Goal: Communication & Community: Share content

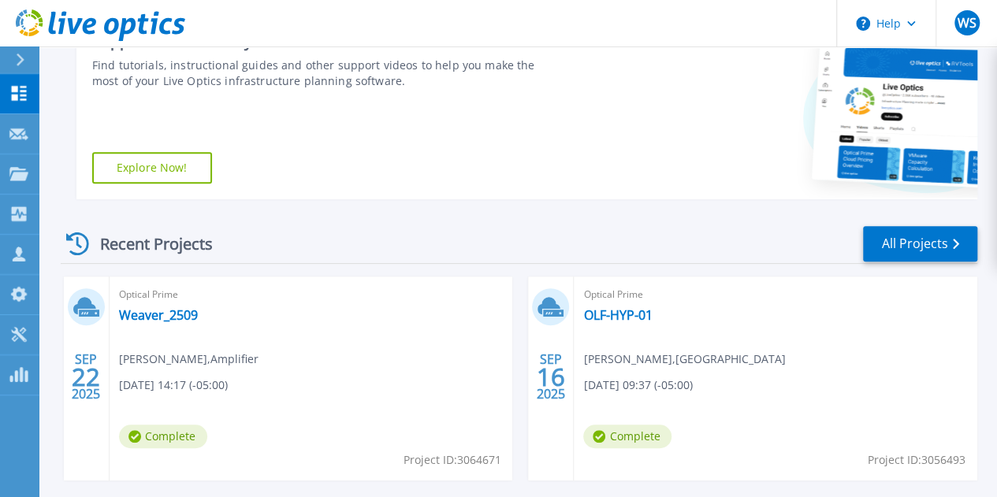
scroll to position [376, 0]
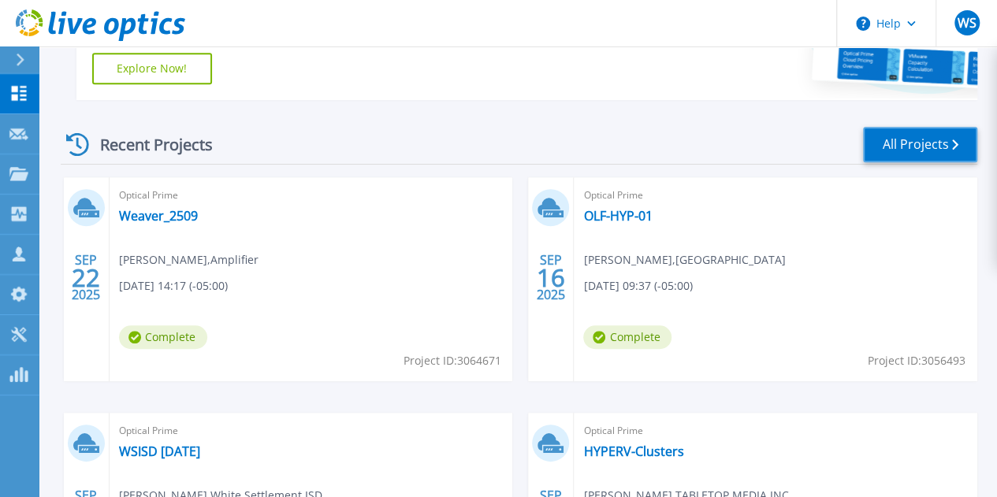
click at [910, 137] on link "All Projects" at bounding box center [920, 144] width 114 height 35
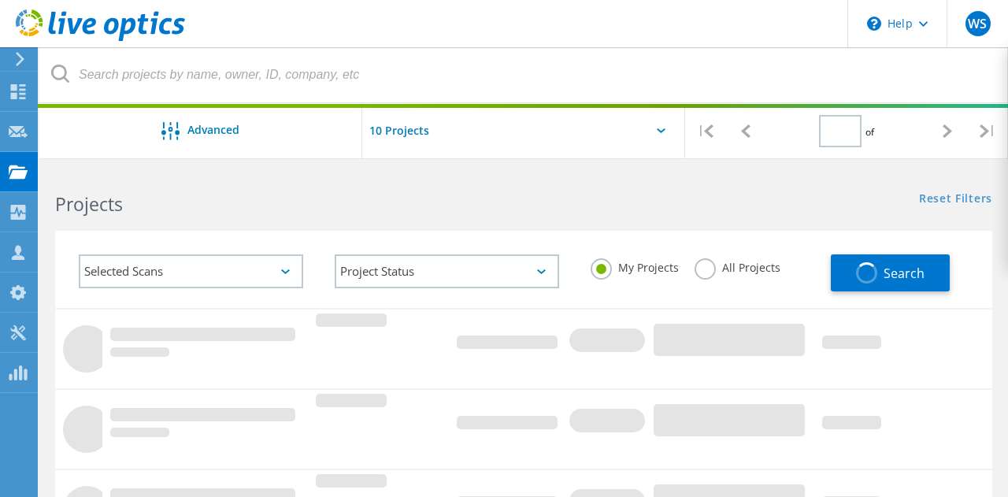
type input "1"
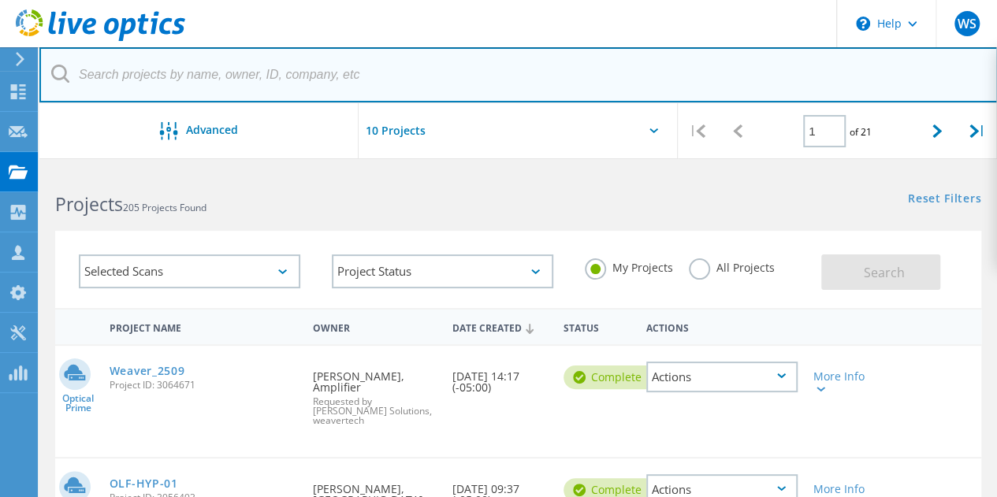
click at [339, 70] on input "text" at bounding box center [518, 74] width 958 height 55
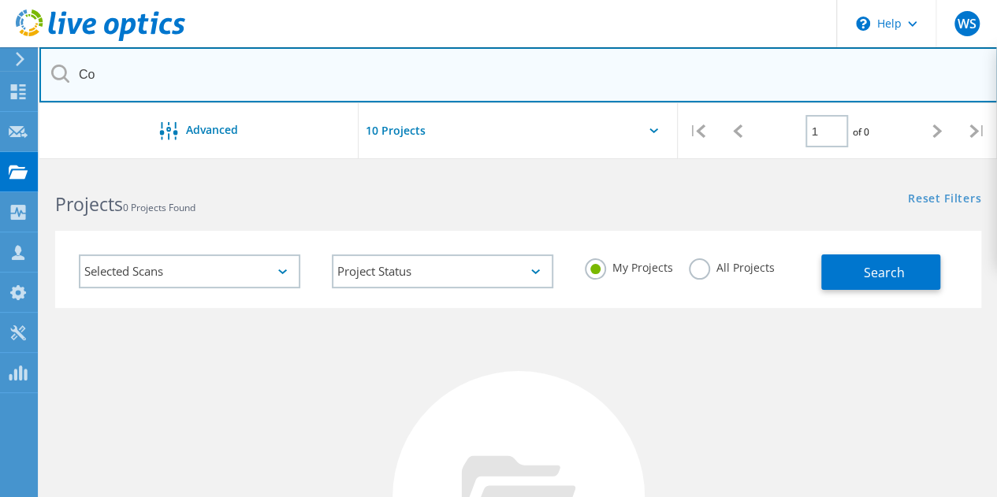
type input "C"
type input "Mainland"
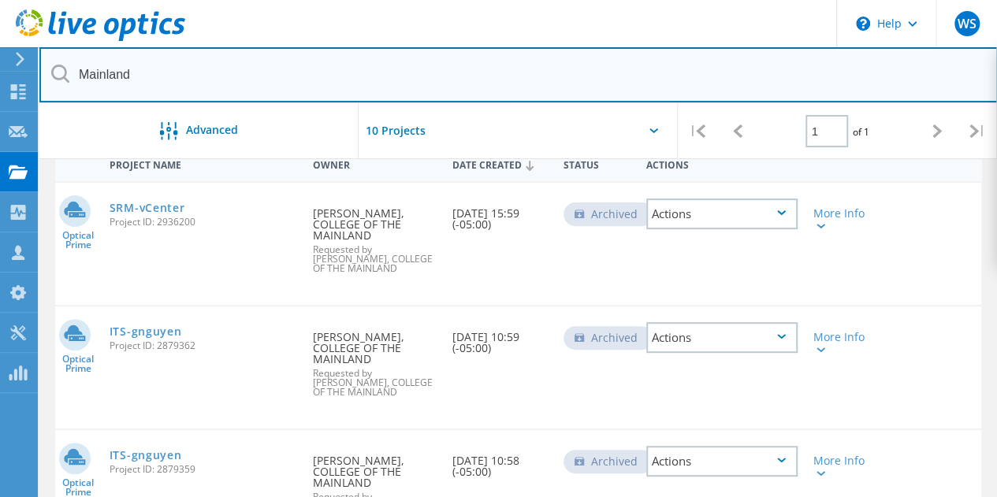
scroll to position [162, 0]
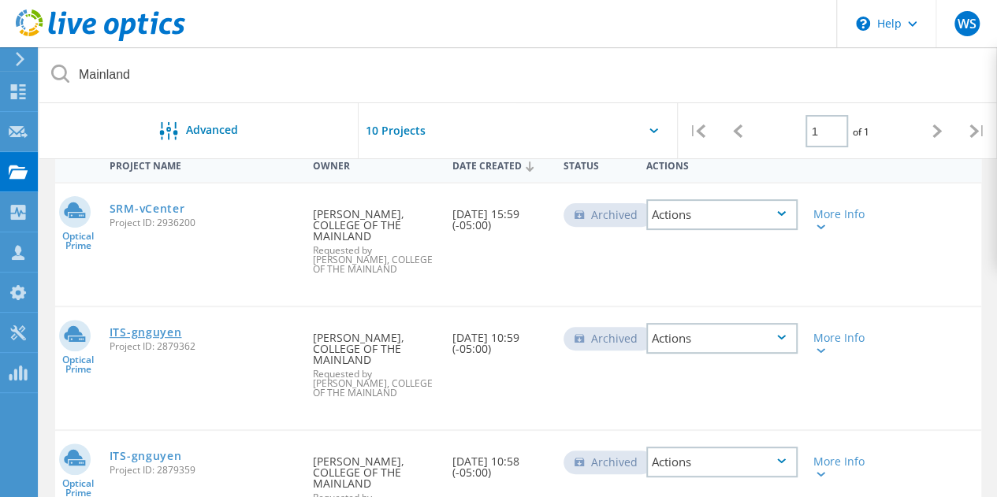
click at [131, 327] on link "ITS-gnguyen" at bounding box center [146, 332] width 72 height 11
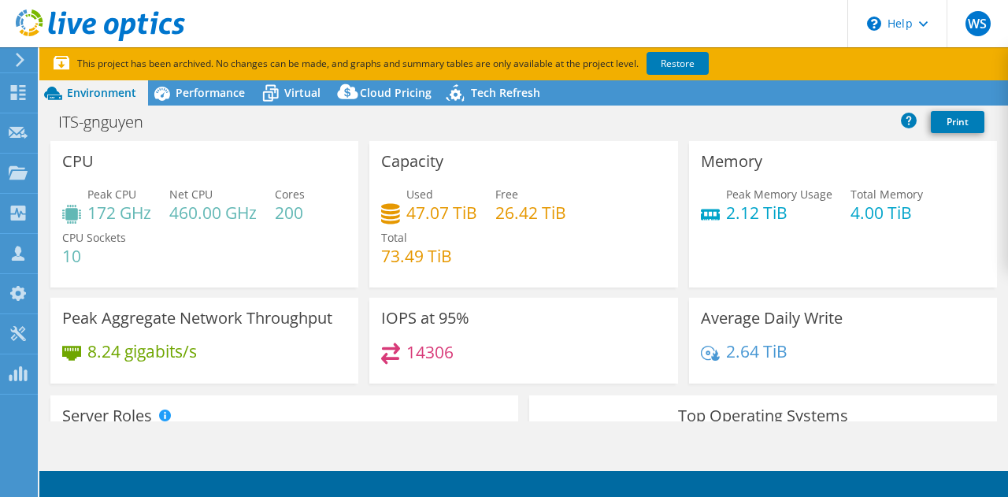
radio input "true"
radio input "false"
select select "USD"
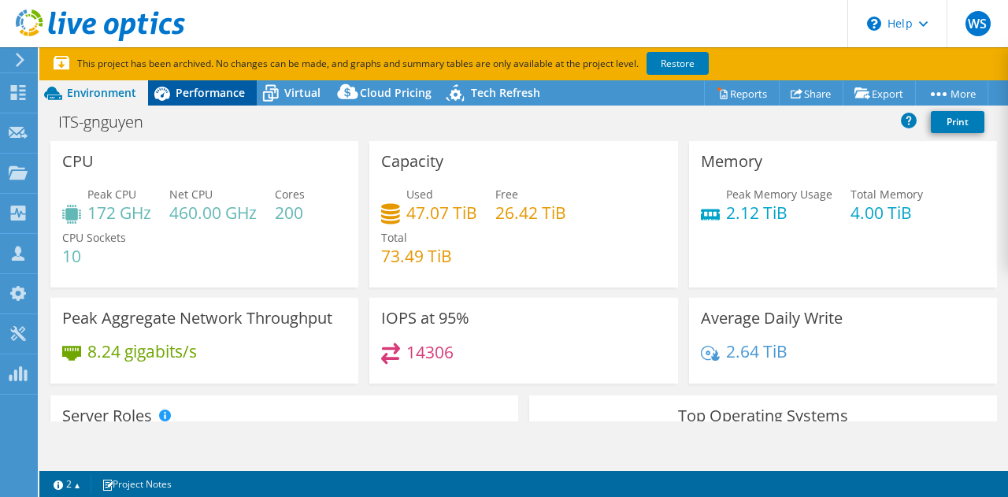
click at [215, 94] on span "Performance" at bounding box center [210, 92] width 69 height 15
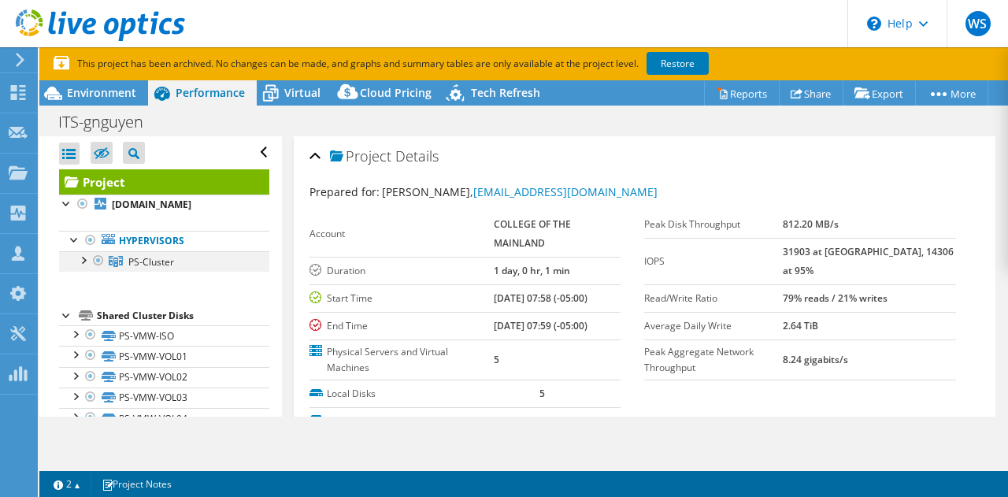
click at [80, 261] on div at bounding box center [83, 259] width 16 height 16
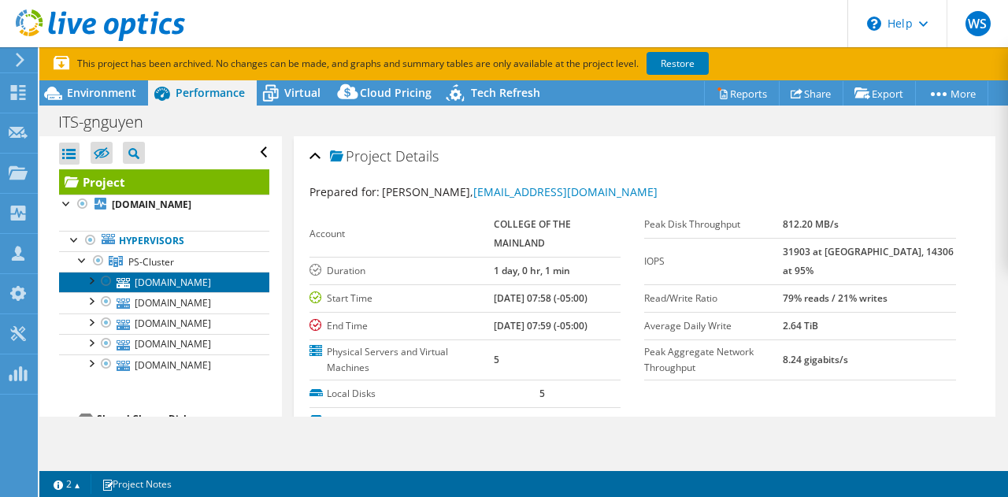
click at [138, 280] on link "esx3.com.edu" at bounding box center [164, 282] width 210 height 20
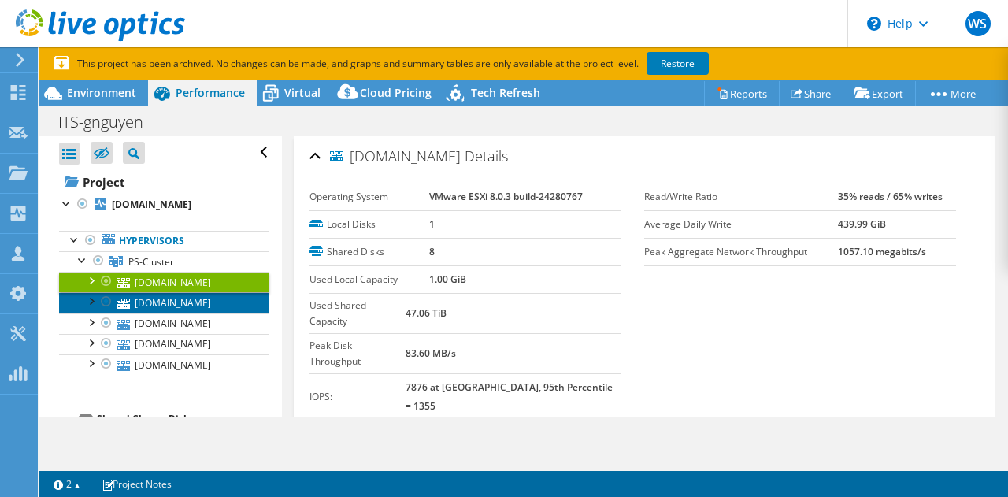
click at [158, 308] on link "esx1.com.edu" at bounding box center [164, 302] width 210 height 20
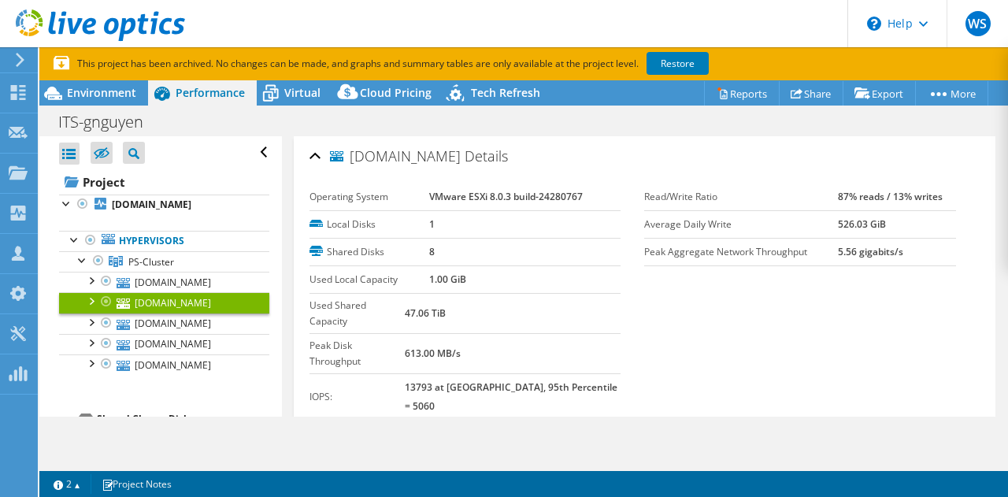
click at [90, 298] on div at bounding box center [91, 300] width 16 height 16
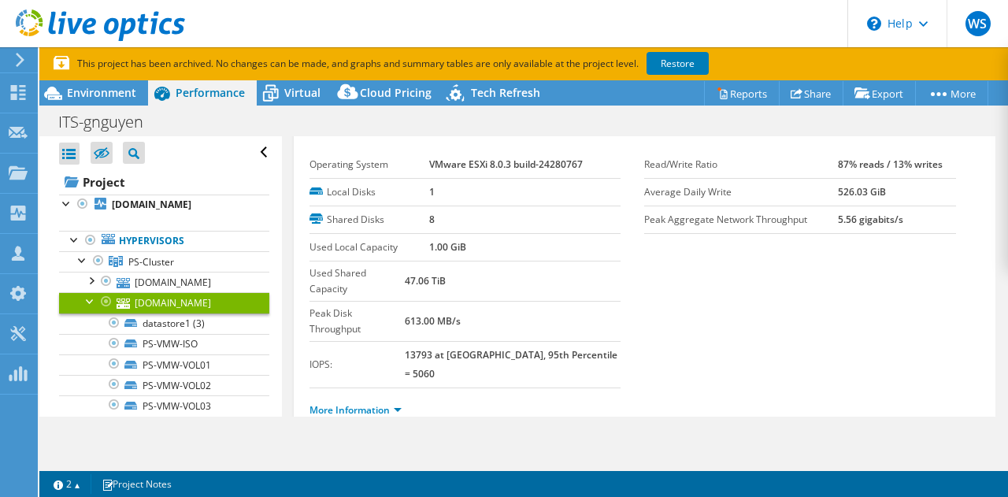
scroll to position [32, 0]
click at [383, 403] on link "More Information" at bounding box center [356, 409] width 92 height 13
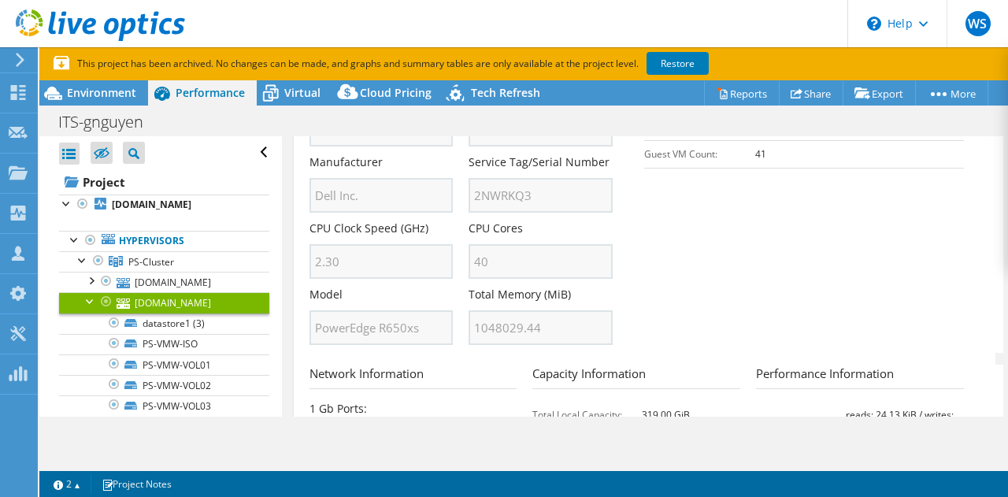
scroll to position [498, 0]
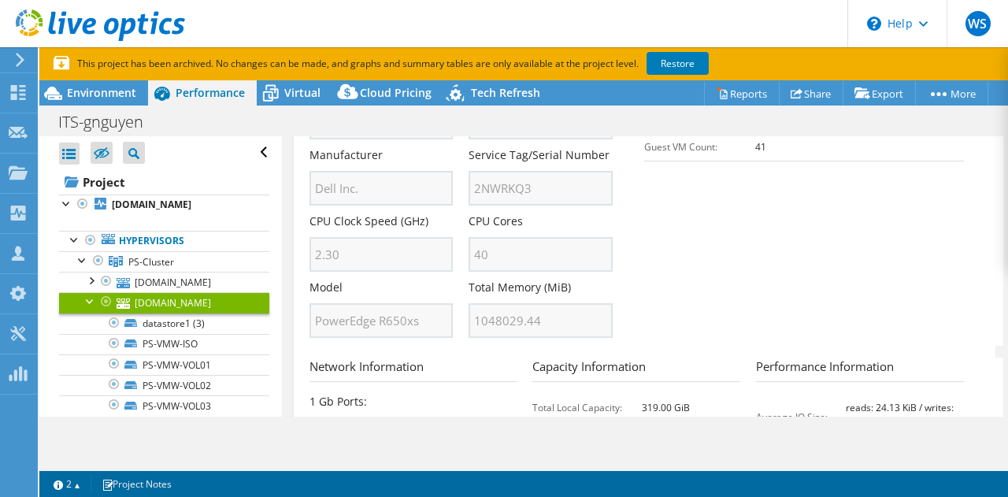
click at [87, 297] on div at bounding box center [91, 300] width 16 height 16
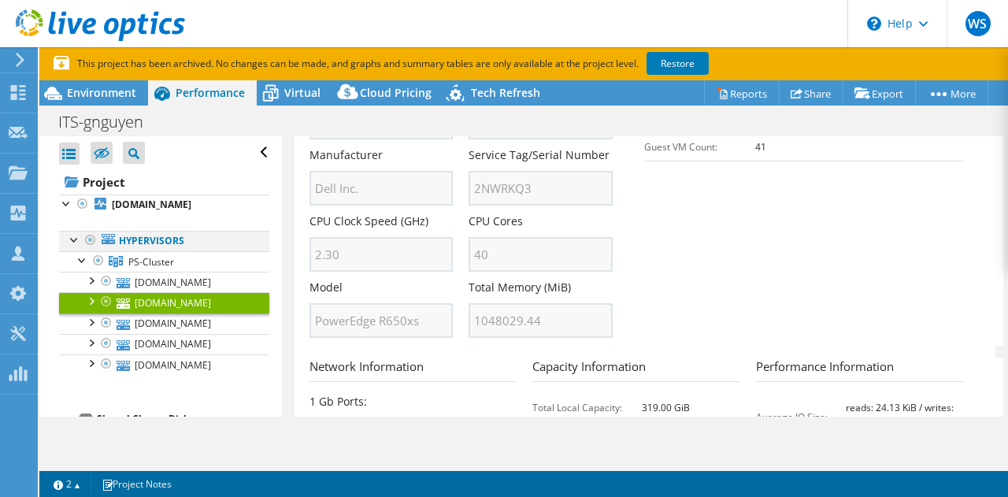
click at [76, 240] on div at bounding box center [75, 239] width 16 height 16
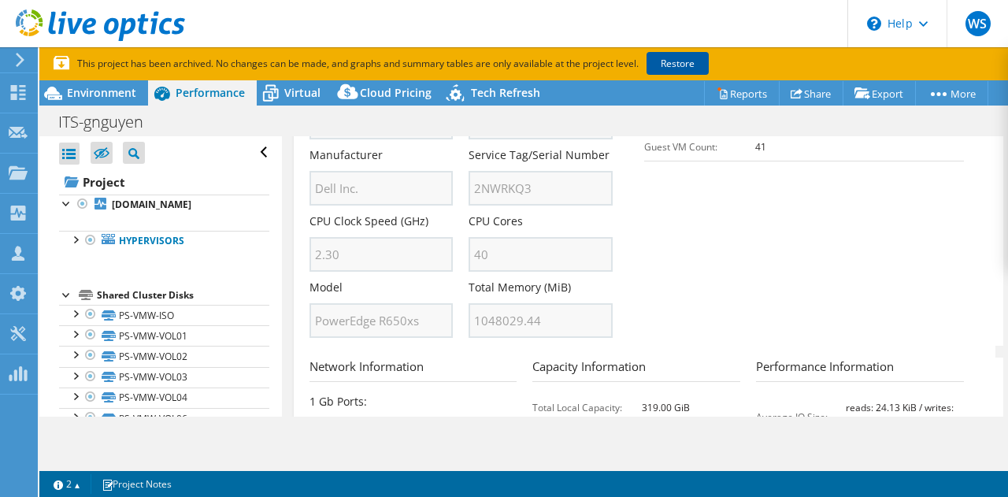
click at [685, 62] on link "Restore" at bounding box center [678, 63] width 62 height 23
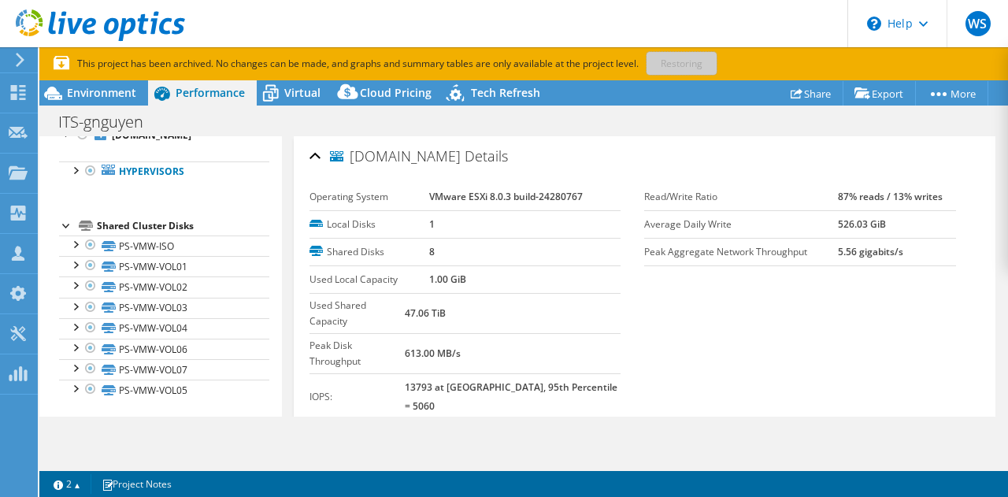
scroll to position [0, 0]
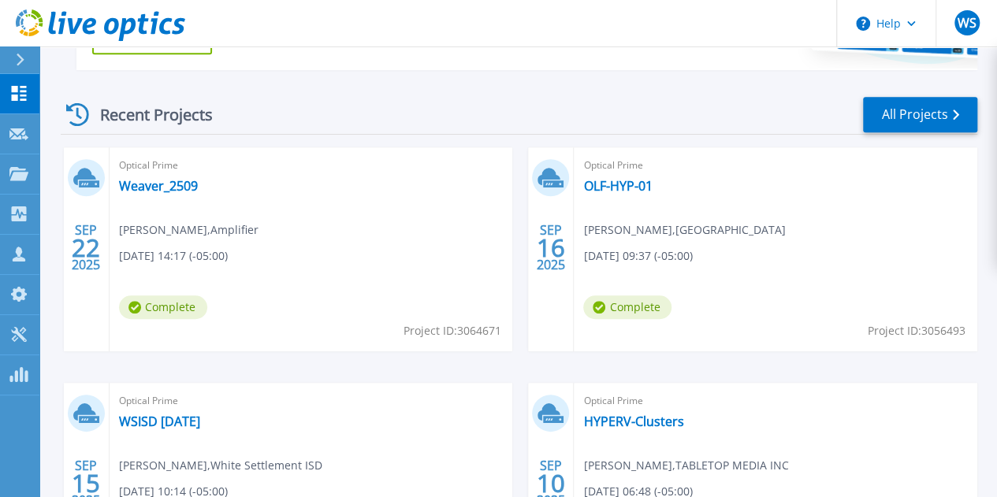
scroll to position [405, 0]
click at [927, 118] on link "All Projects" at bounding box center [920, 115] width 114 height 35
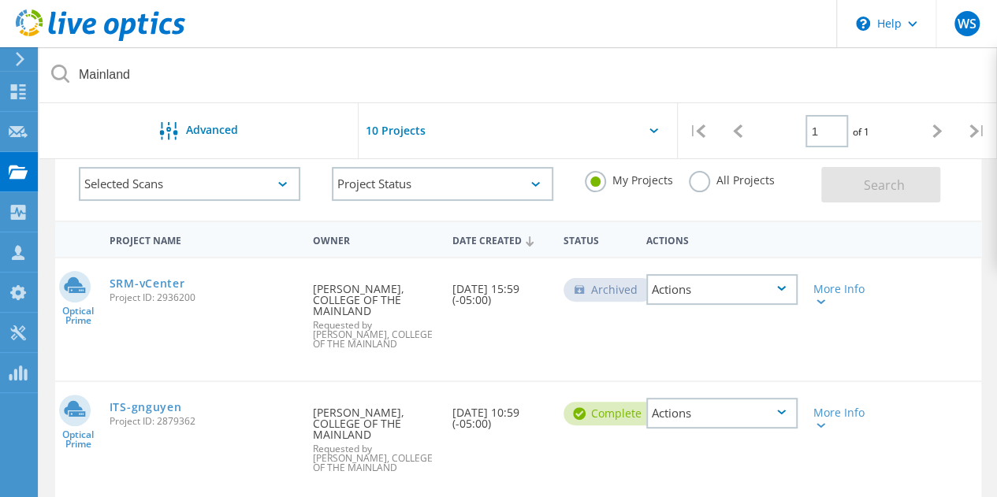
scroll to position [87, 0]
click at [154, 286] on link "SRM-vCenter" at bounding box center [148, 284] width 76 height 11
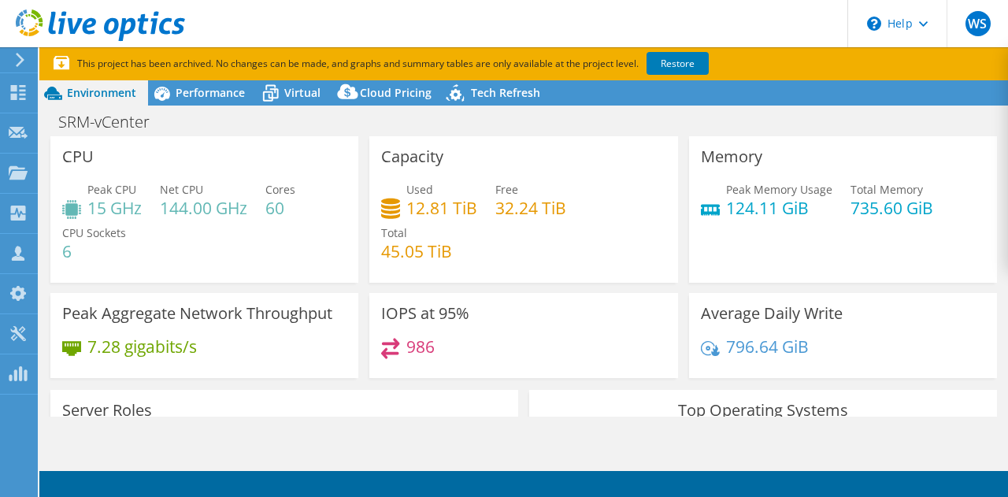
select select "USD"
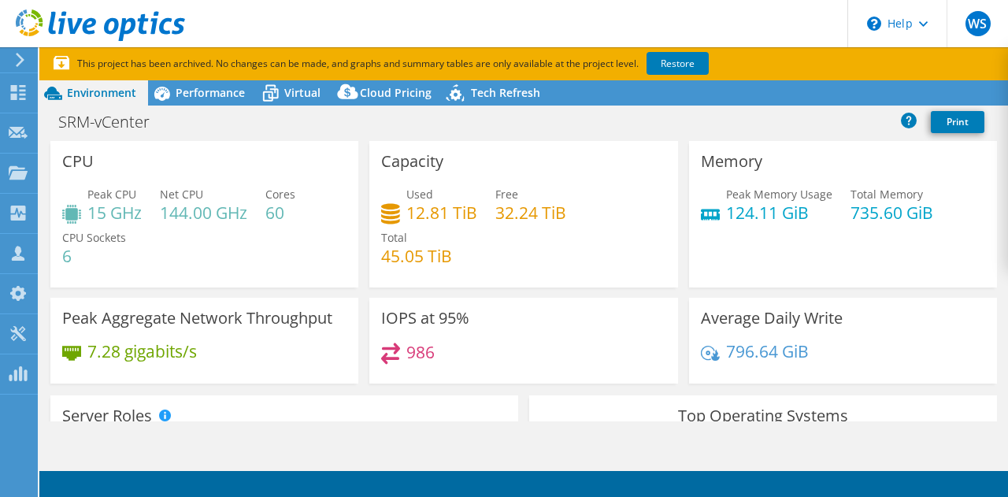
radio input "true"
radio input "false"
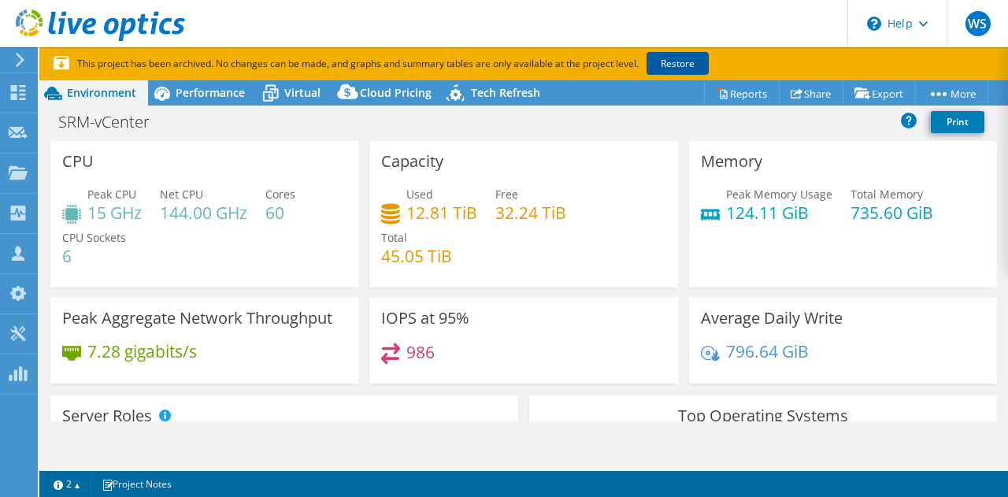
click at [685, 64] on link "Restore" at bounding box center [678, 63] width 62 height 23
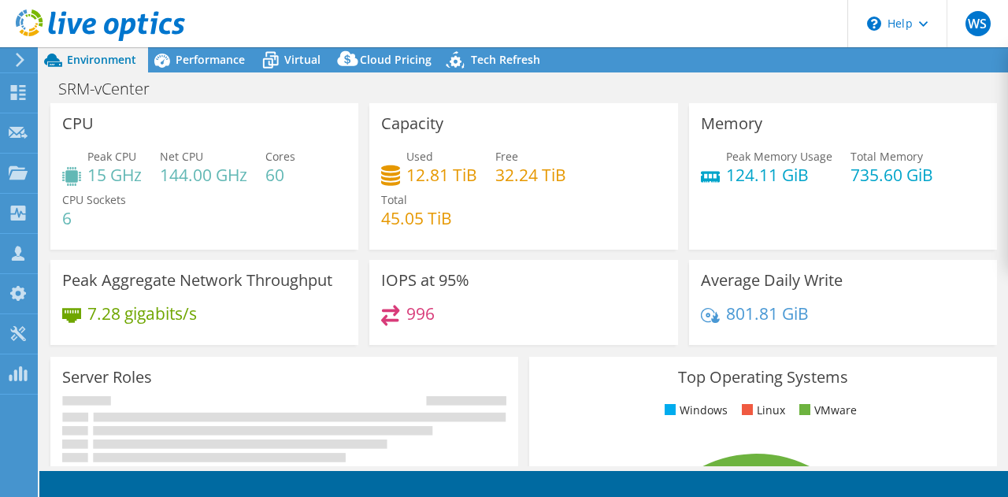
select select "USD"
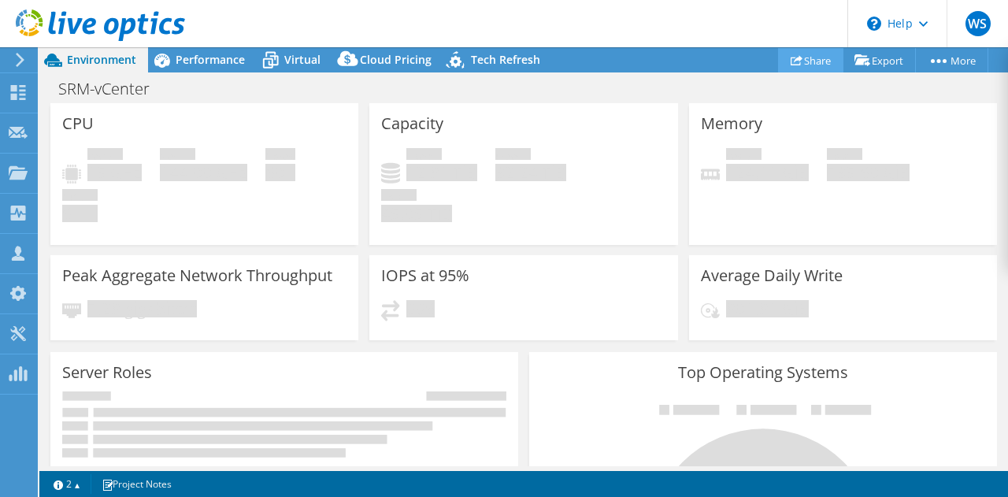
click at [802, 56] on link "Share" at bounding box center [810, 60] width 65 height 24
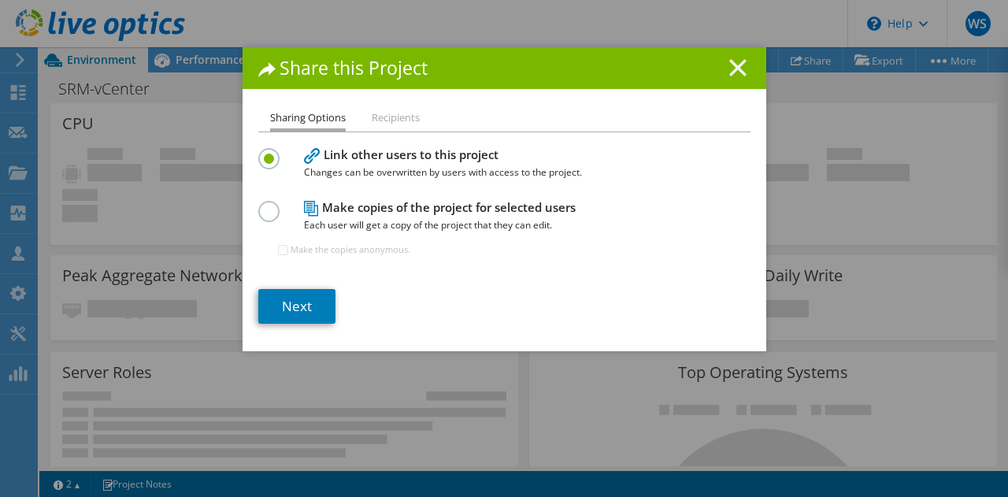
click at [730, 63] on icon at bounding box center [738, 67] width 17 height 17
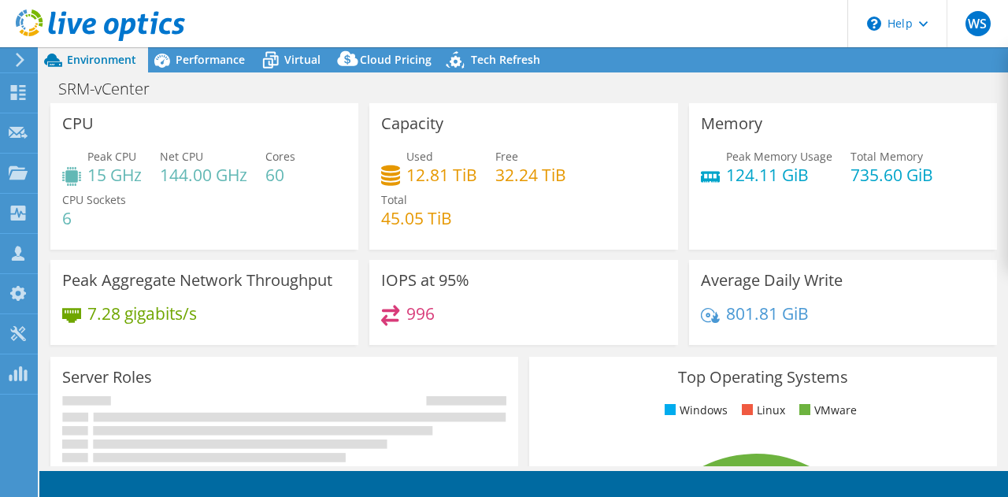
select select "USD"
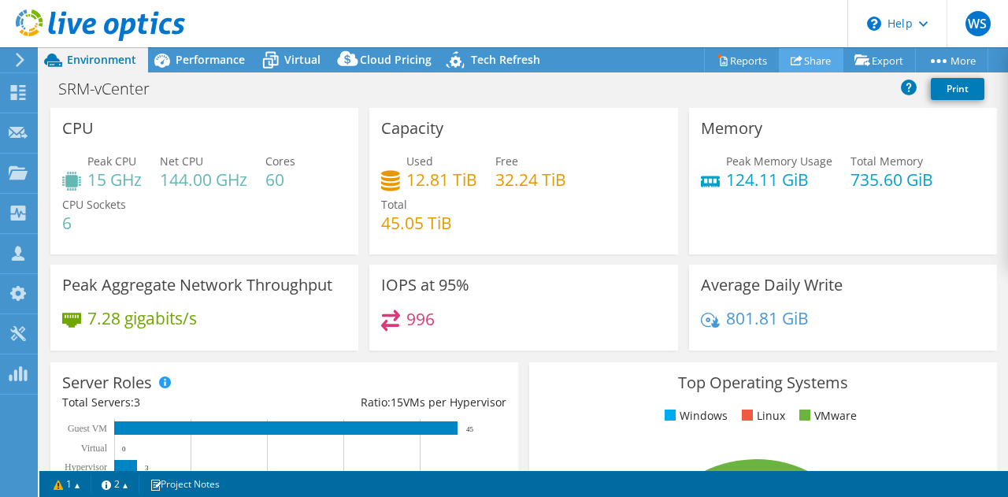
click at [800, 58] on link "Share" at bounding box center [811, 60] width 65 height 24
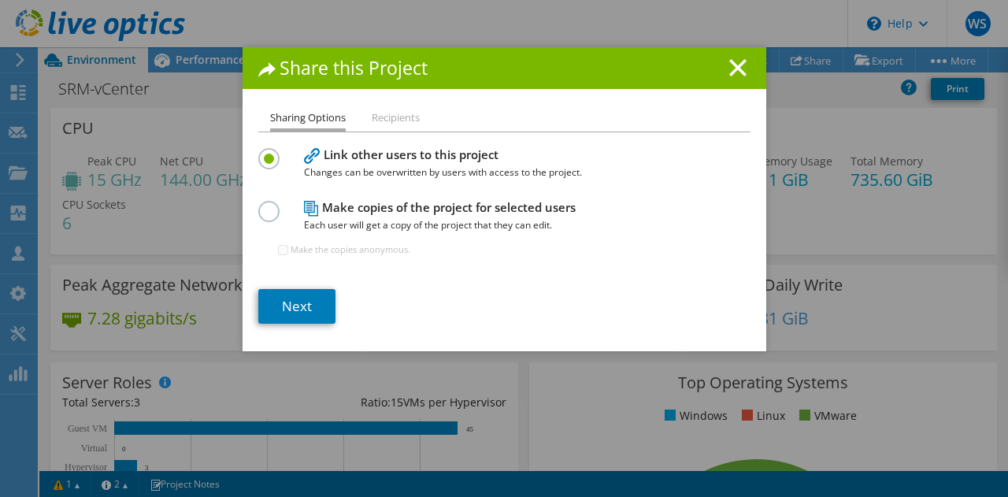
click at [399, 121] on li "Recipients" at bounding box center [396, 119] width 48 height 20
click at [299, 304] on link "Next" at bounding box center [296, 306] width 77 height 35
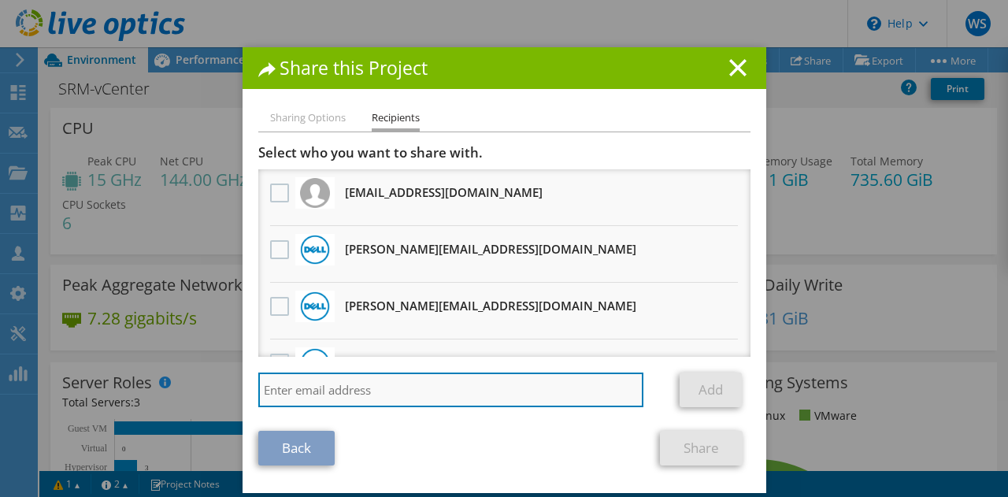
click at [303, 396] on input "search" at bounding box center [451, 390] width 386 height 35
type input "john.harley@weavertech.us"
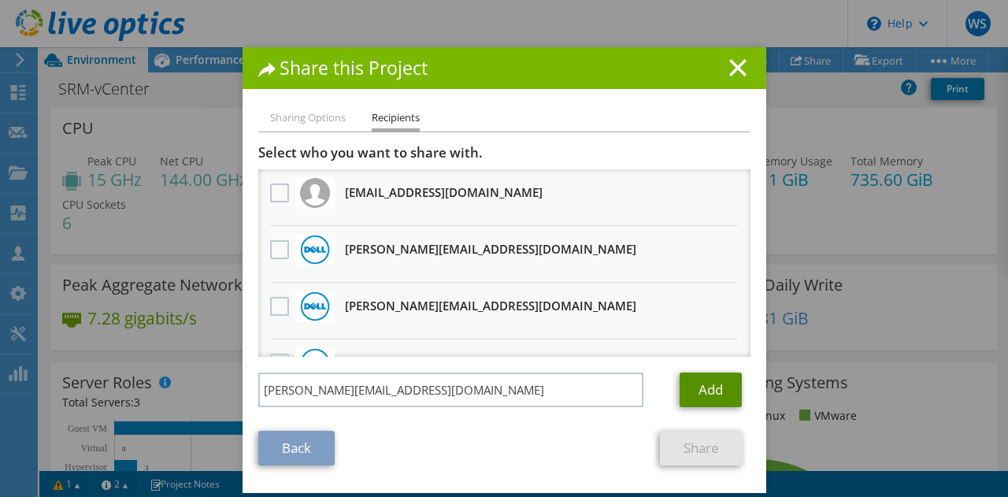
click at [711, 389] on link "Add" at bounding box center [711, 390] width 62 height 35
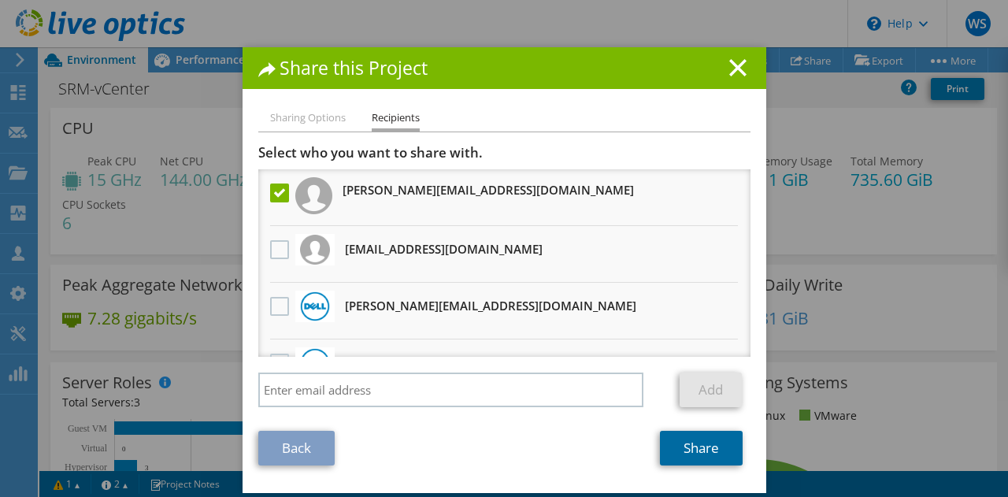
click at [709, 450] on link "Share" at bounding box center [701, 448] width 83 height 35
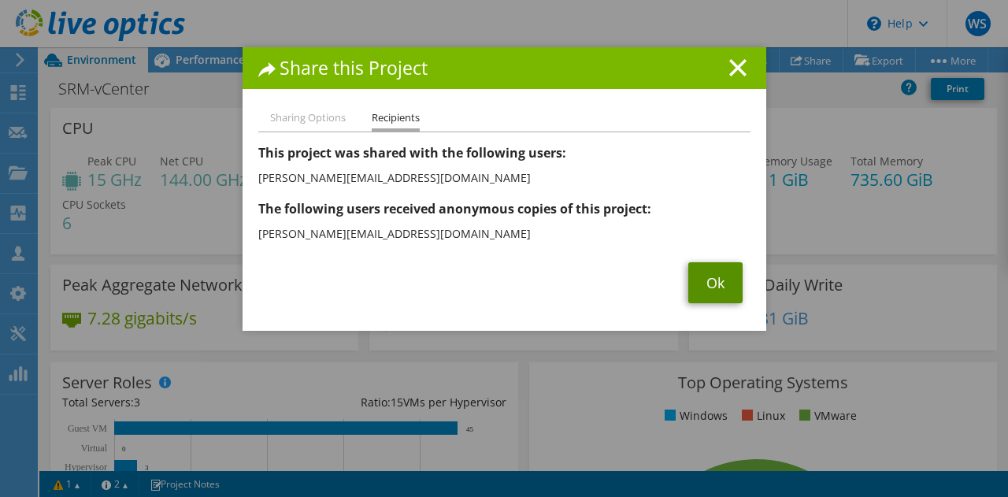
click at [715, 284] on link "Ok" at bounding box center [716, 282] width 54 height 41
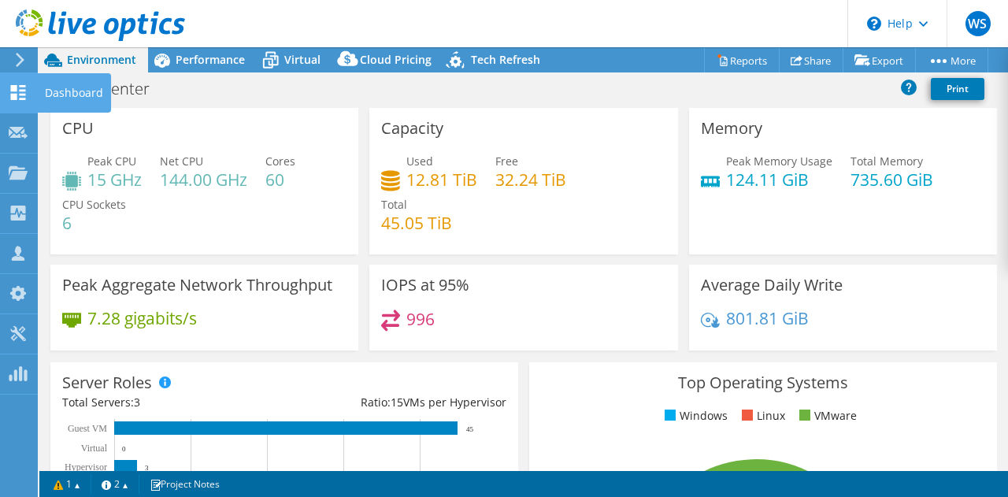
click at [22, 98] on use at bounding box center [18, 92] width 15 height 15
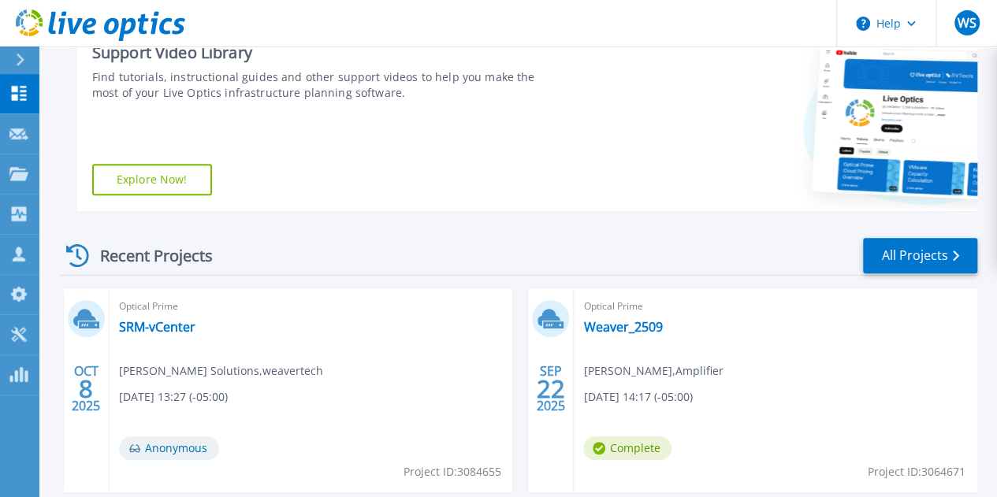
scroll to position [263, 0]
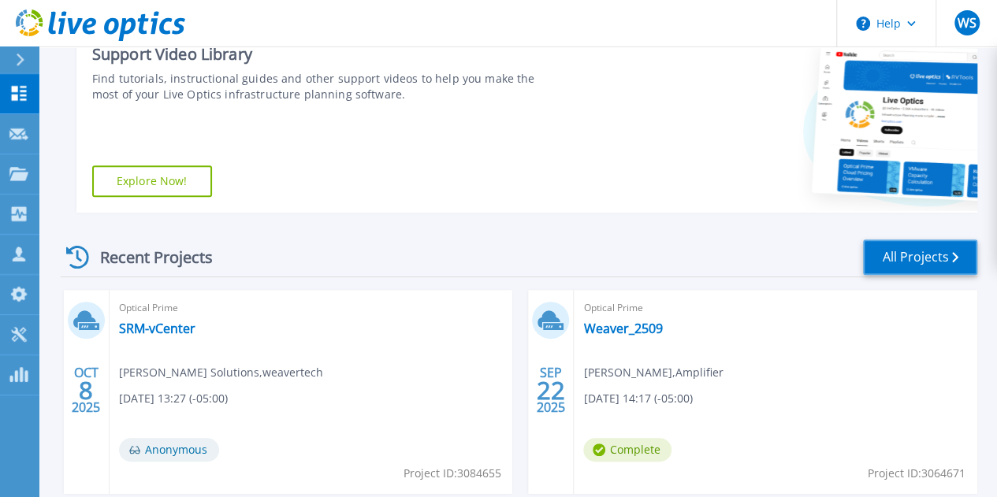
click at [927, 258] on link "All Projects" at bounding box center [920, 257] width 114 height 35
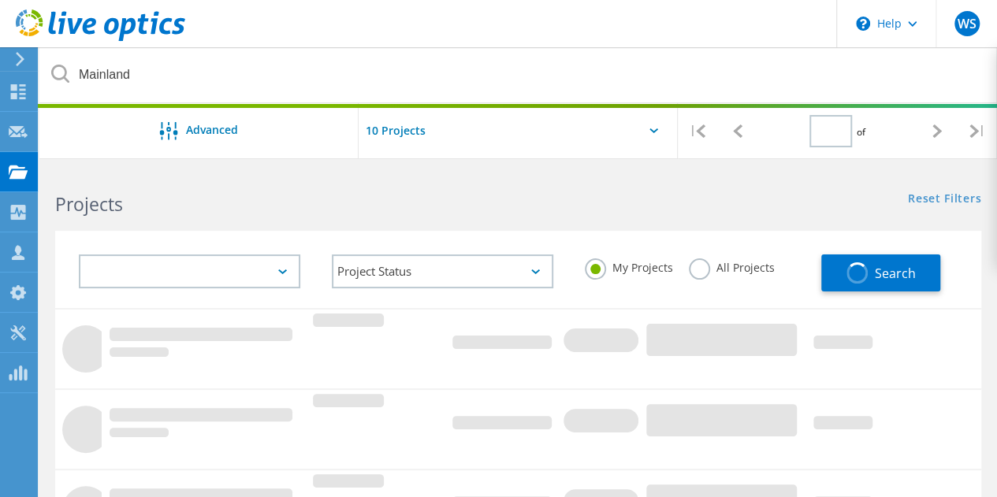
type input "1"
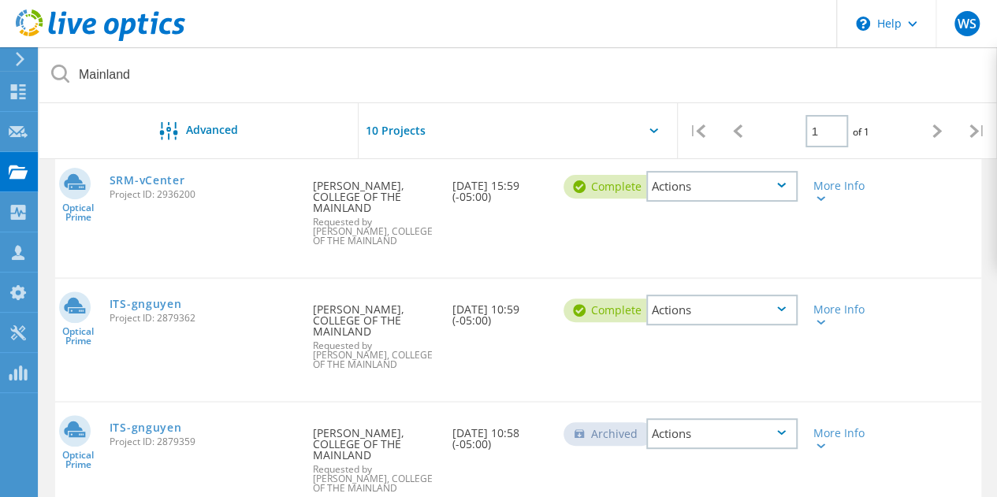
scroll to position [198, 0]
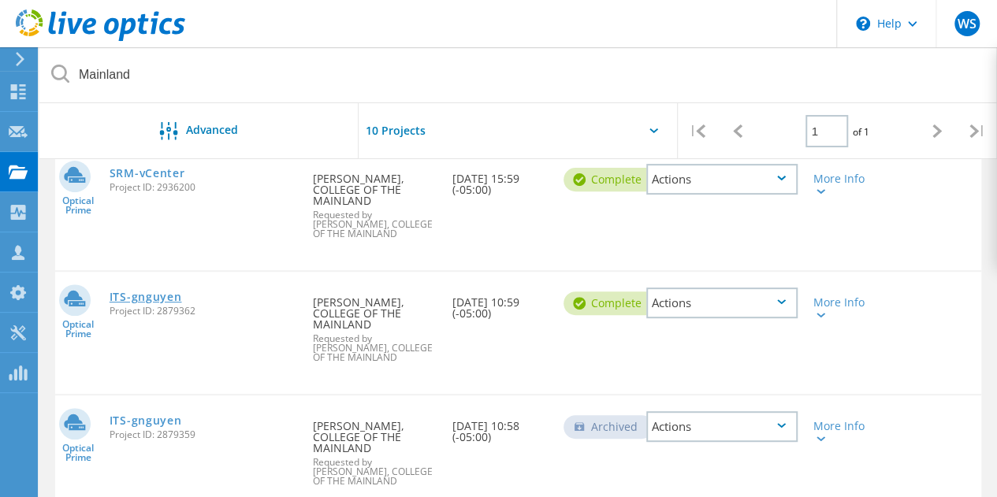
click at [145, 292] on link "ITS-gnguyen" at bounding box center [146, 297] width 72 height 11
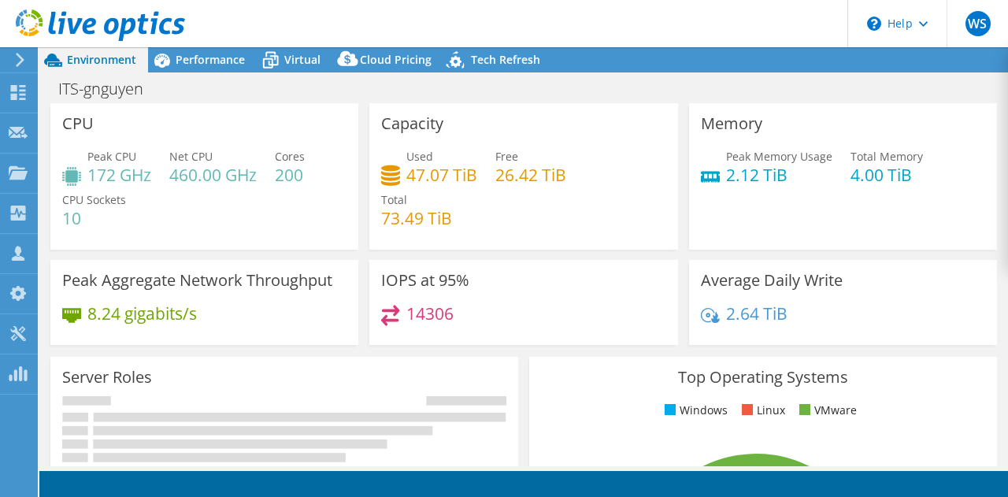
select select "USD"
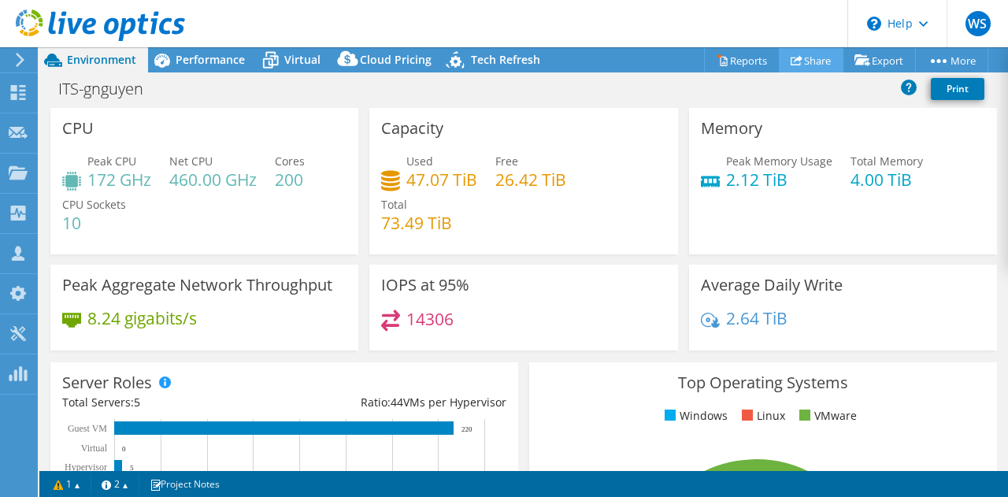
click at [805, 61] on link "Share" at bounding box center [811, 60] width 65 height 24
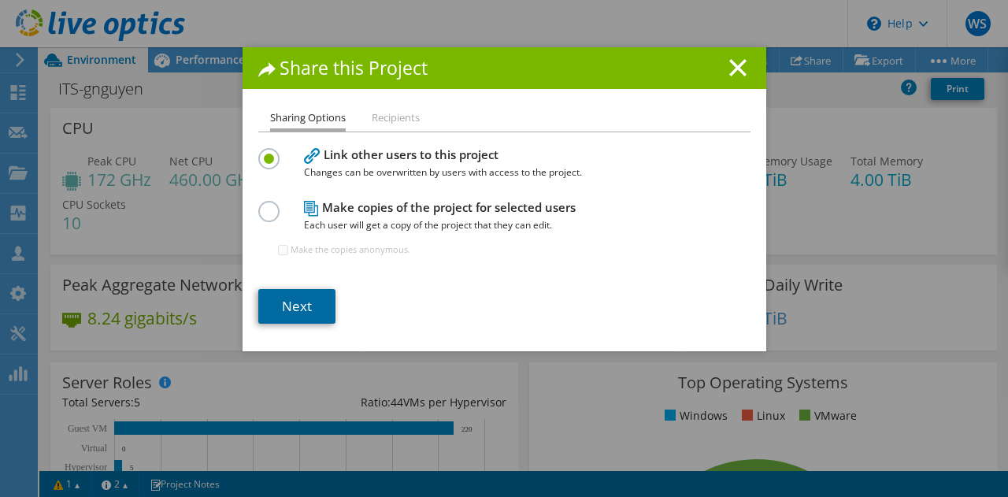
click at [308, 301] on link "Next" at bounding box center [296, 306] width 77 height 35
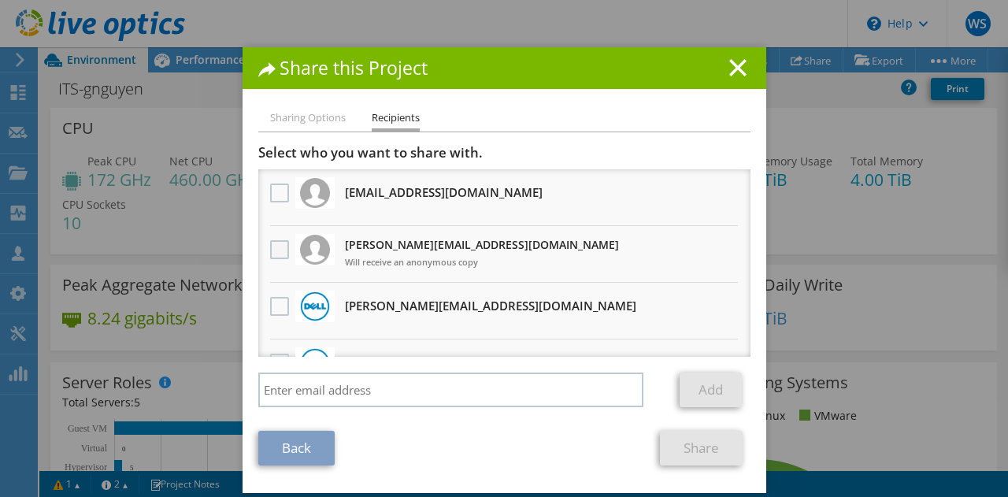
click at [270, 246] on label at bounding box center [281, 249] width 23 height 19
click at [0, 0] on input "checkbox" at bounding box center [0, 0] width 0 height 0
click at [687, 453] on link "Share" at bounding box center [701, 448] width 83 height 35
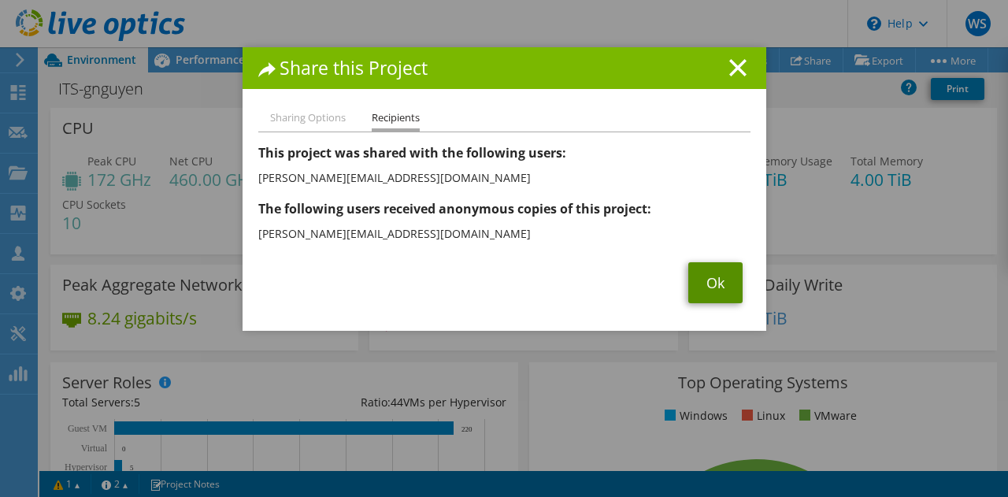
click at [722, 279] on link "Ok" at bounding box center [716, 282] width 54 height 41
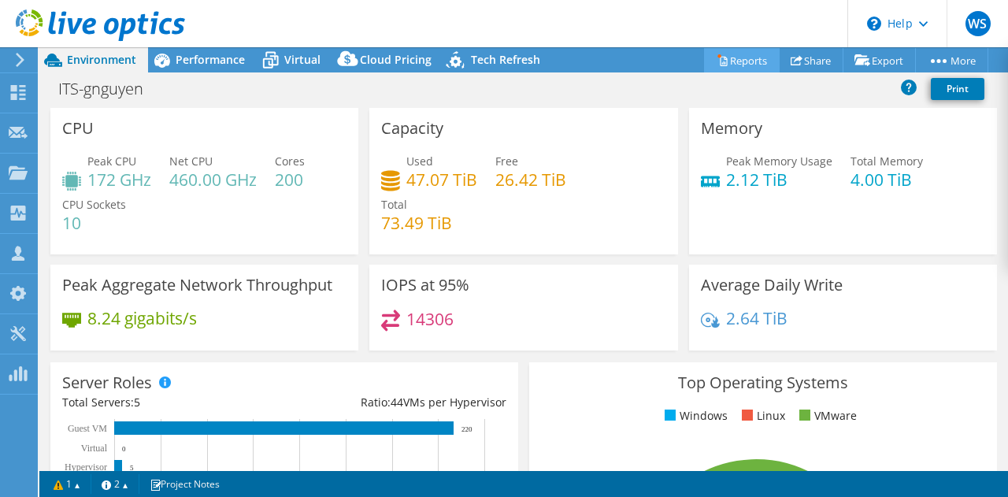
click at [735, 58] on link "Reports" at bounding box center [742, 60] width 76 height 24
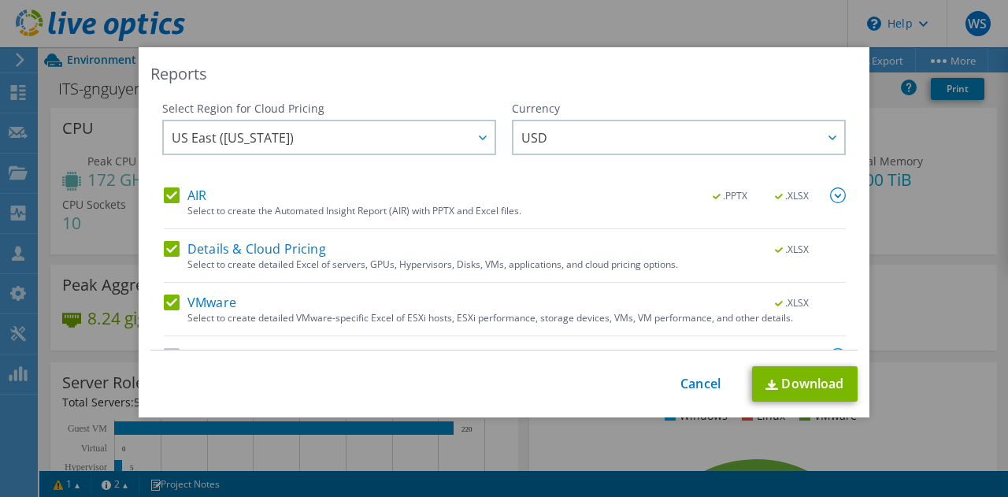
scroll to position [1, 0]
click at [789, 379] on link "Download" at bounding box center [805, 383] width 106 height 35
click at [704, 384] on link "Cancel" at bounding box center [701, 384] width 40 height 15
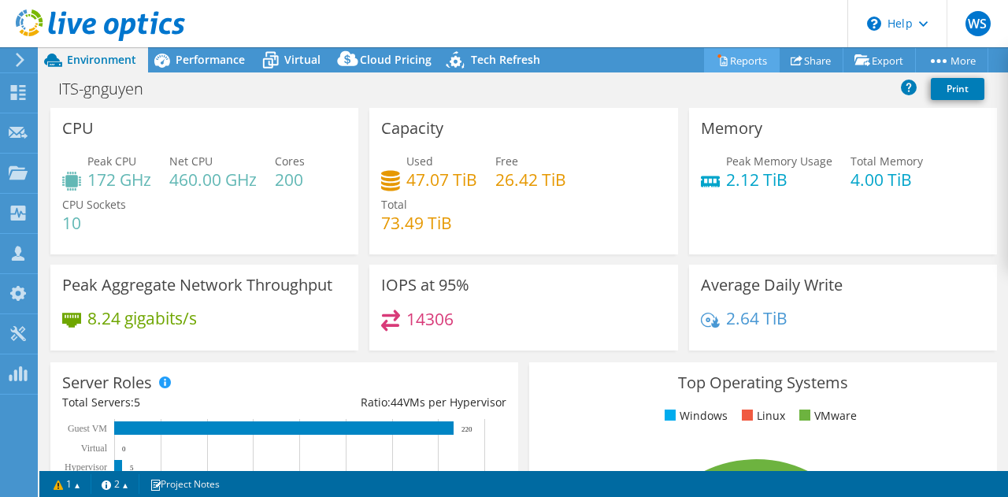
click at [742, 61] on link "Reports" at bounding box center [742, 60] width 76 height 24
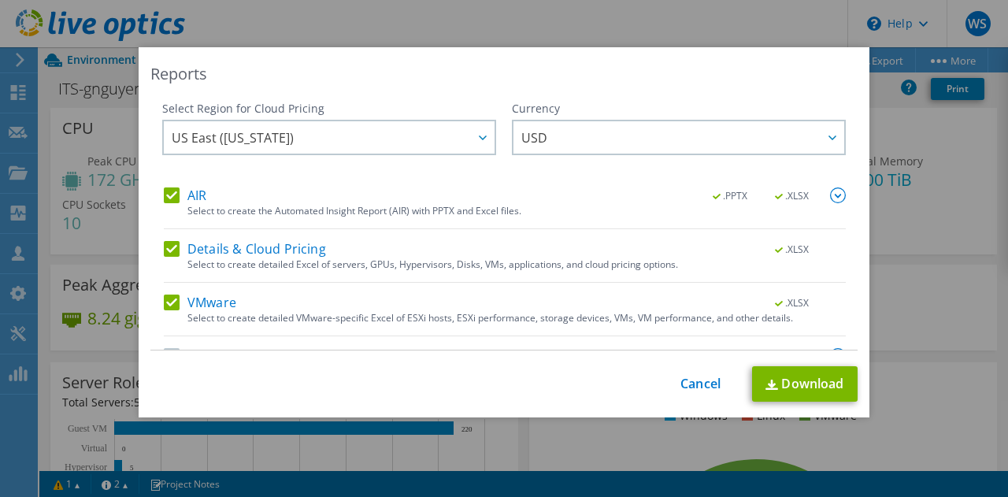
click at [690, 396] on div "This process may take a while, please wait... Cancel Download" at bounding box center [504, 383] width 708 height 35
click at [706, 386] on link "Cancel" at bounding box center [701, 384] width 40 height 15
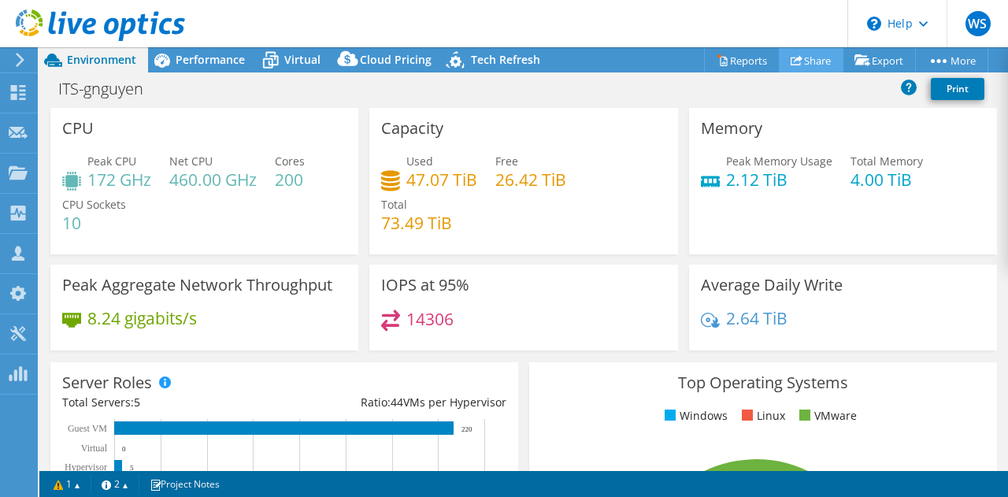
click at [815, 55] on link "Share" at bounding box center [811, 60] width 65 height 24
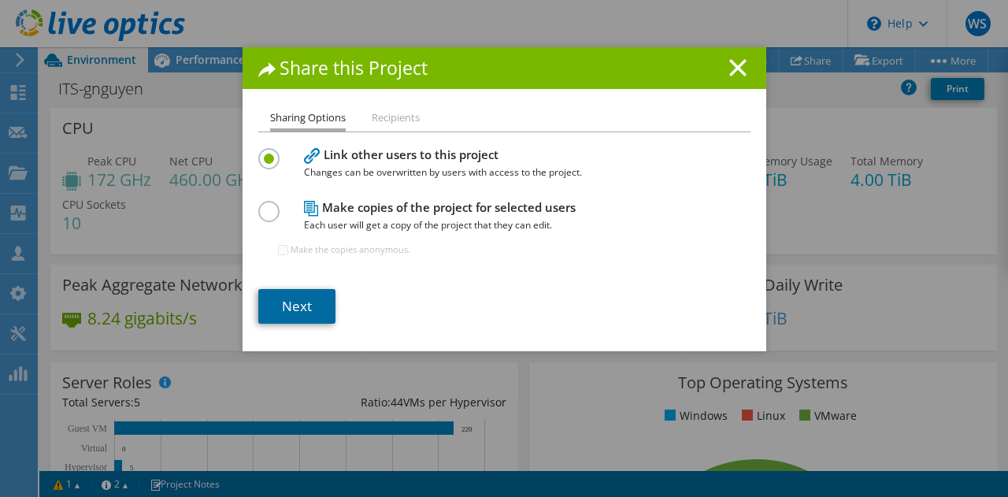
click at [296, 299] on link "Next" at bounding box center [296, 306] width 77 height 35
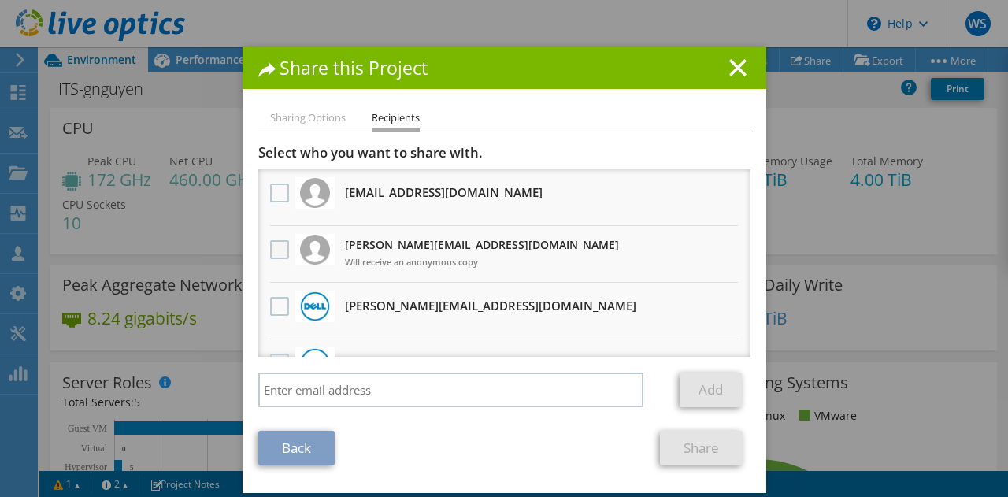
click at [270, 242] on label at bounding box center [281, 249] width 23 height 19
click at [0, 0] on input "checkbox" at bounding box center [0, 0] width 0 height 0
click at [685, 455] on link "Share" at bounding box center [701, 448] width 83 height 35
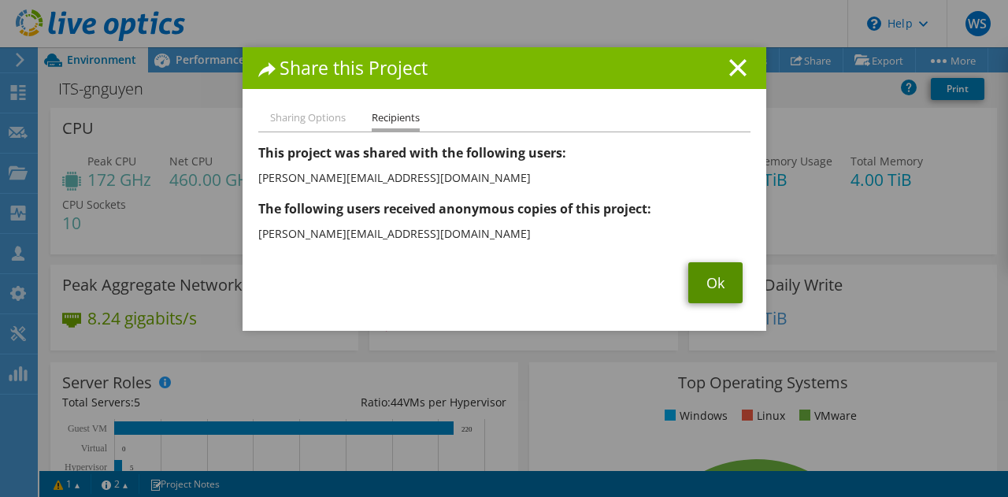
click at [719, 299] on link "Ok" at bounding box center [716, 282] width 54 height 41
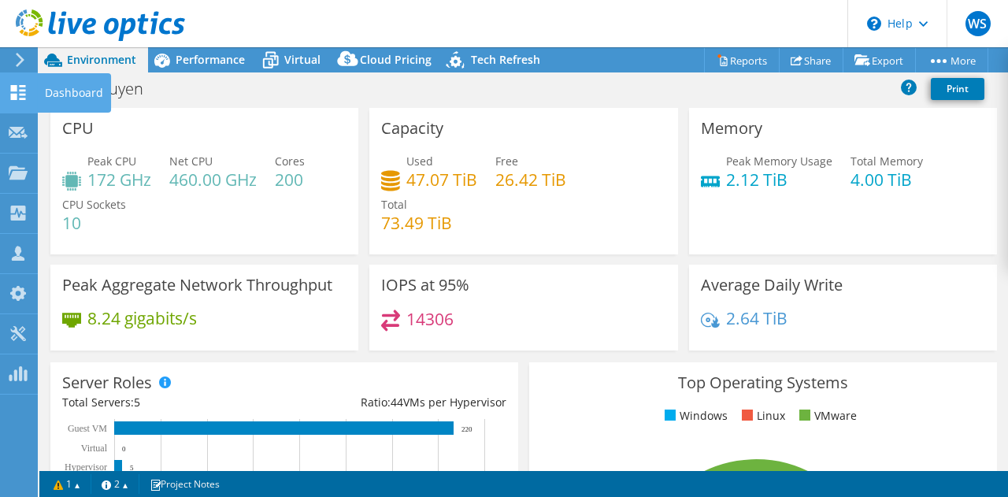
click at [24, 100] on div at bounding box center [18, 94] width 19 height 17
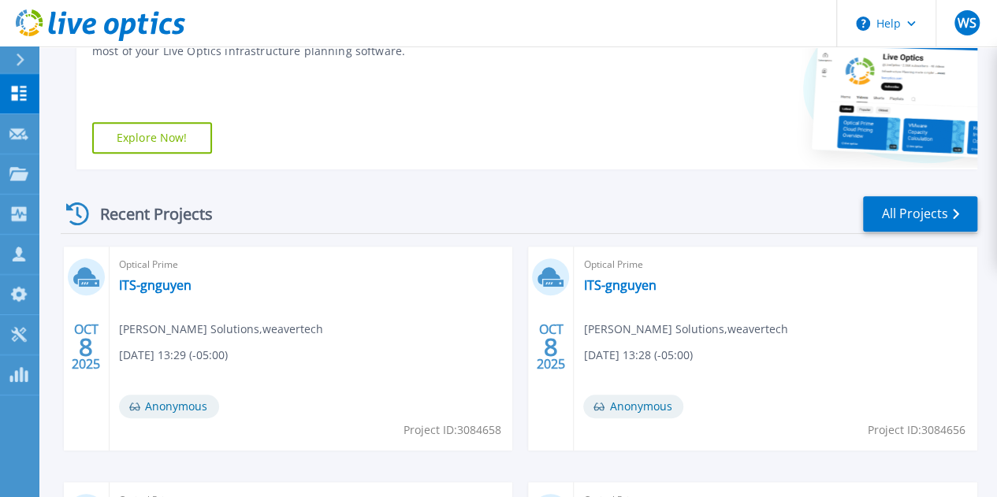
scroll to position [307, 0]
click at [919, 214] on link "All Projects" at bounding box center [920, 212] width 114 height 35
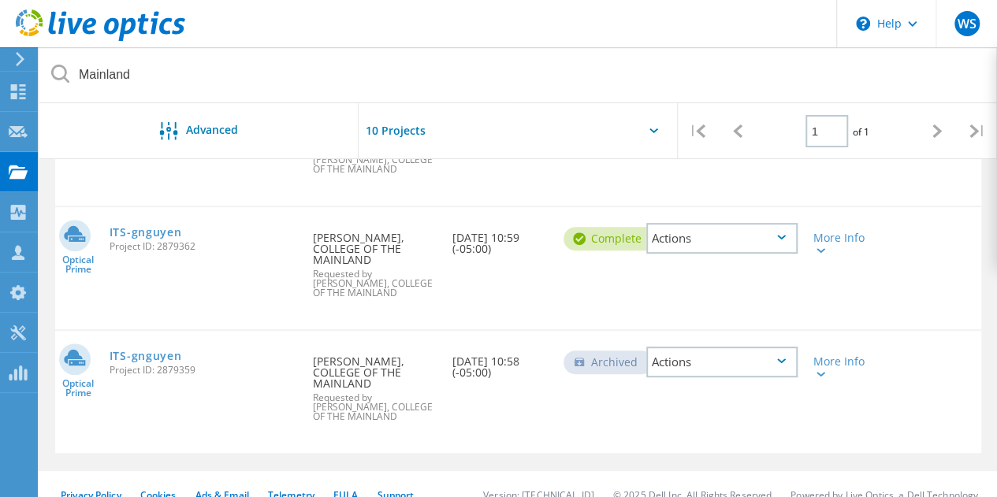
scroll to position [284, 0]
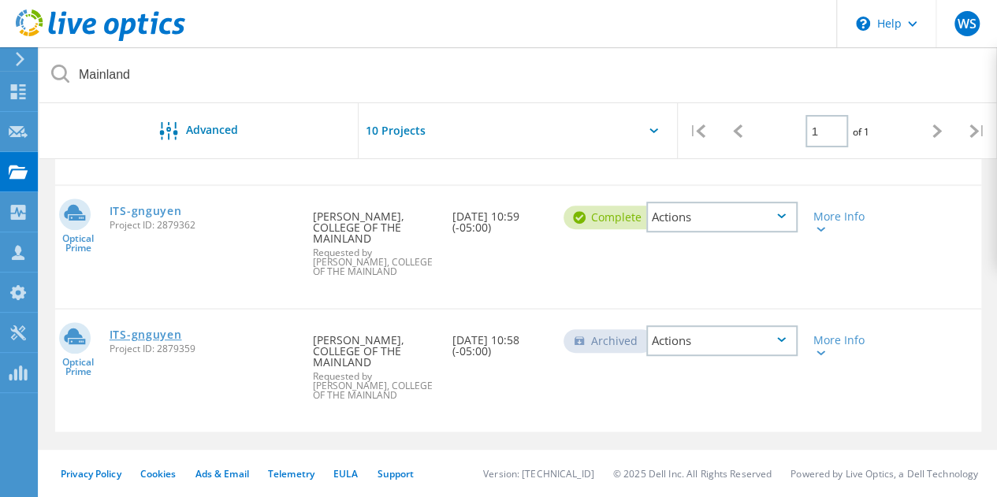
click at [134, 329] on link "ITS-gnguyen" at bounding box center [146, 334] width 72 height 11
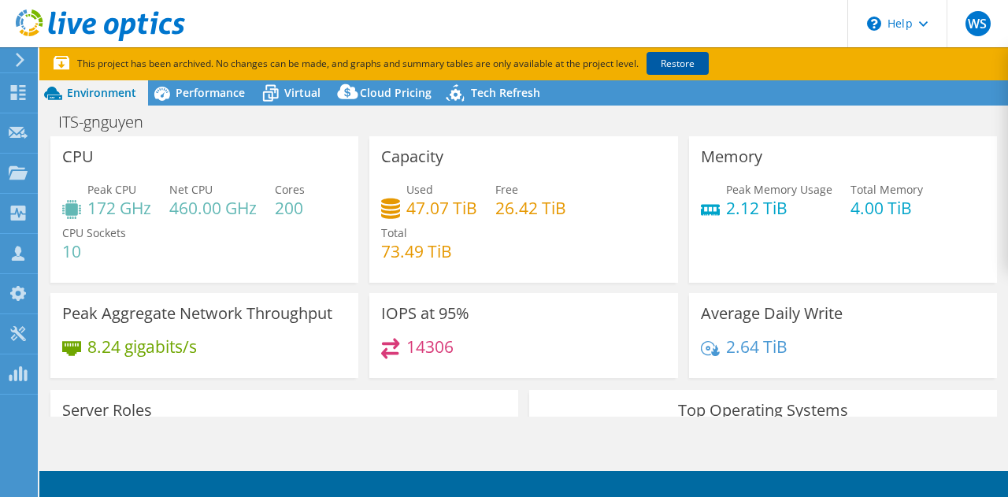
select select "USD"
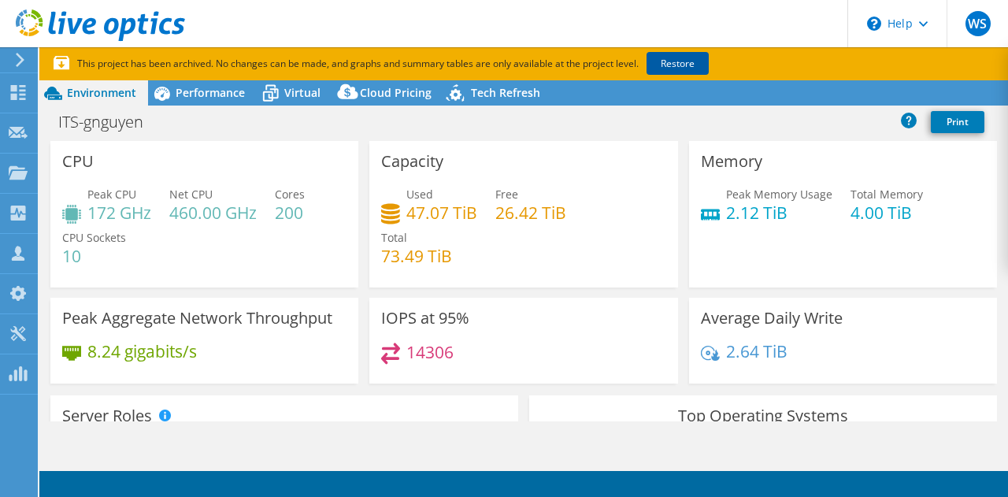
click at [682, 57] on link "Restore" at bounding box center [678, 63] width 62 height 23
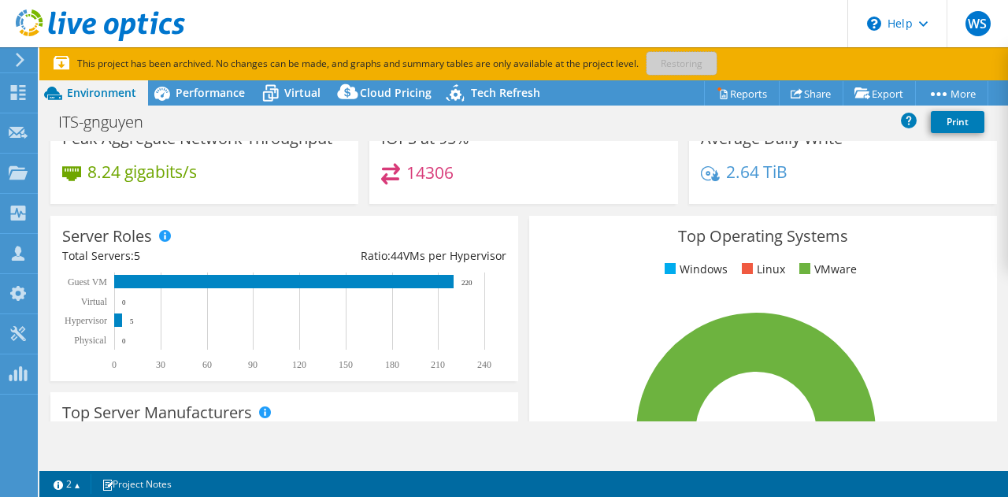
scroll to position [180, 0]
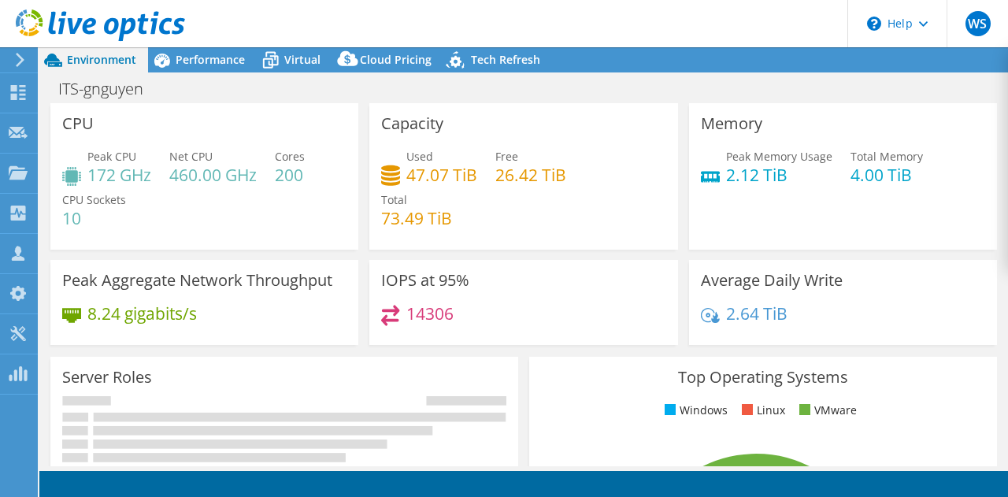
select select "USD"
radio input "true"
radio input "false"
